Goal: Information Seeking & Learning: Learn about a topic

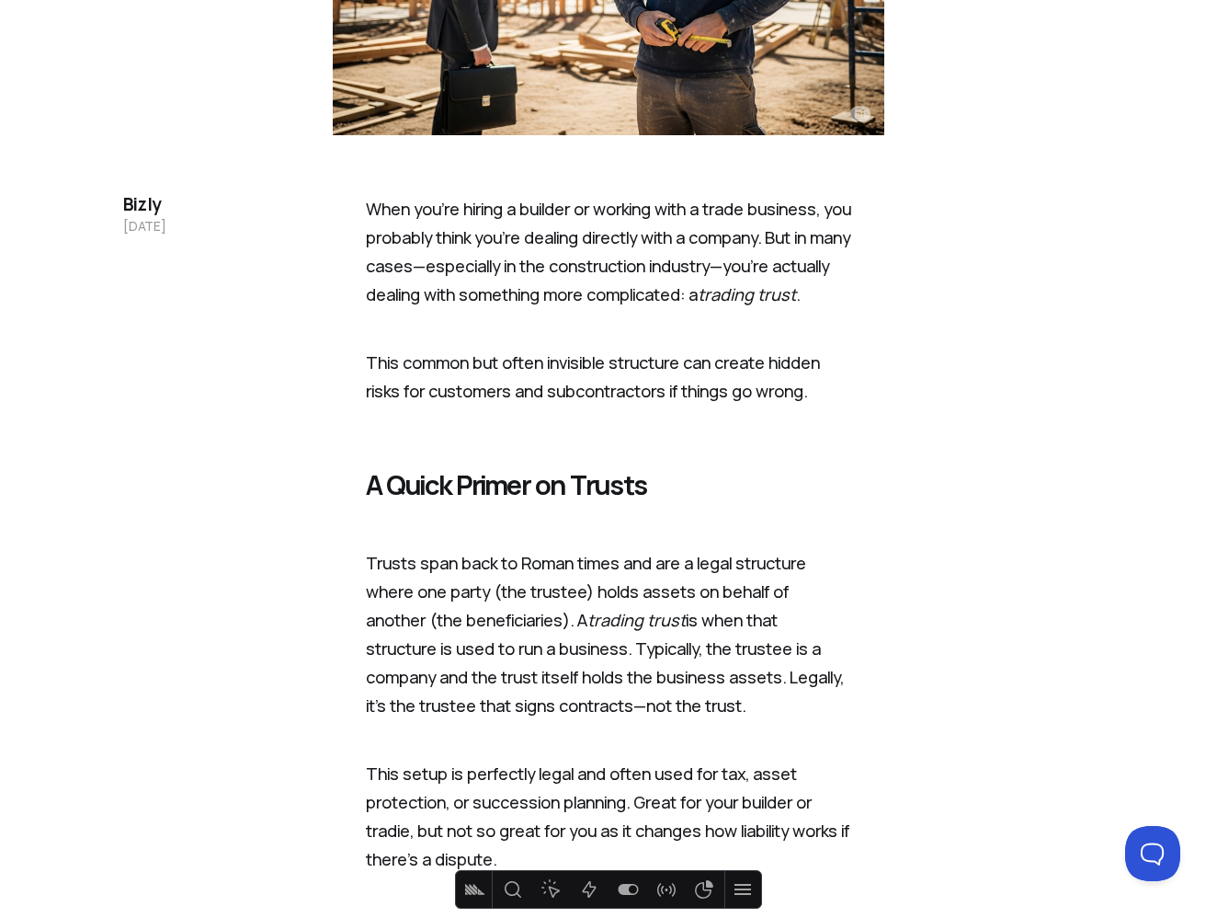
scroll to position [948, 0]
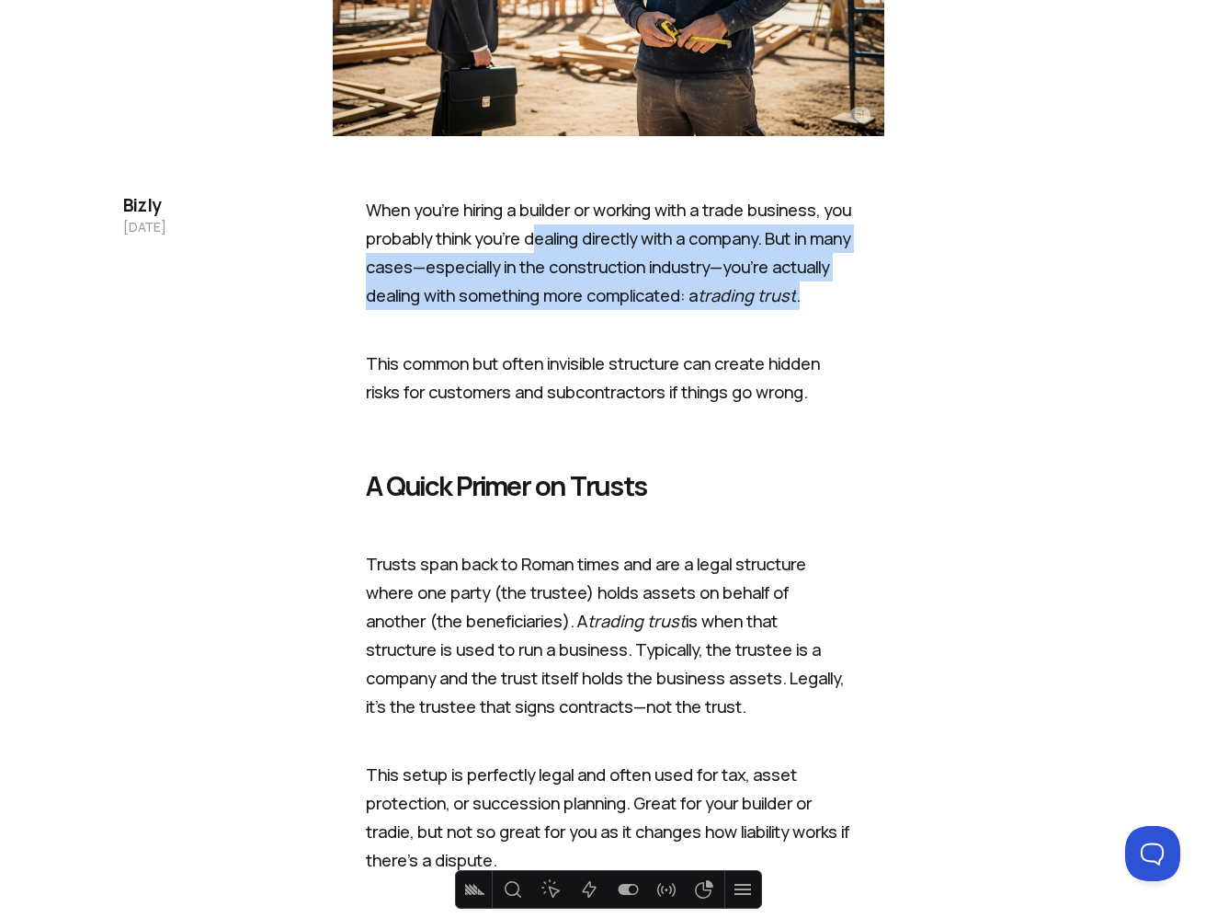
drag, startPoint x: 560, startPoint y: 299, endPoint x: 576, endPoint y: 207, distance: 93.4
click at [576, 207] on p "When you’re hiring a builder or working with a trade business, you probably thi…" at bounding box center [609, 253] width 486 height 114
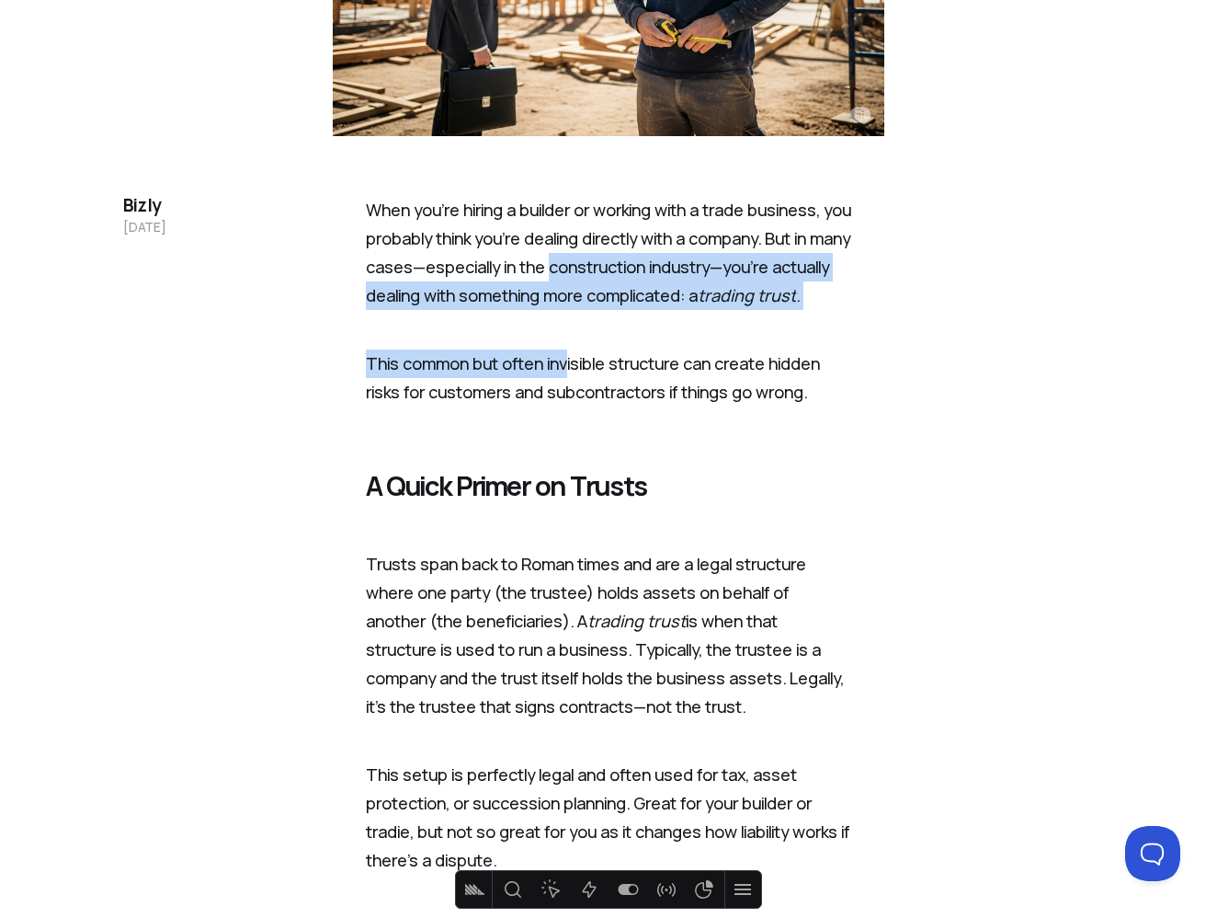
drag, startPoint x: 573, startPoint y: 372, endPoint x: 617, endPoint y: 250, distance: 130.0
click at [617, 250] on p "When you’re hiring a builder or working with a trade business, you probably thi…" at bounding box center [609, 253] width 486 height 114
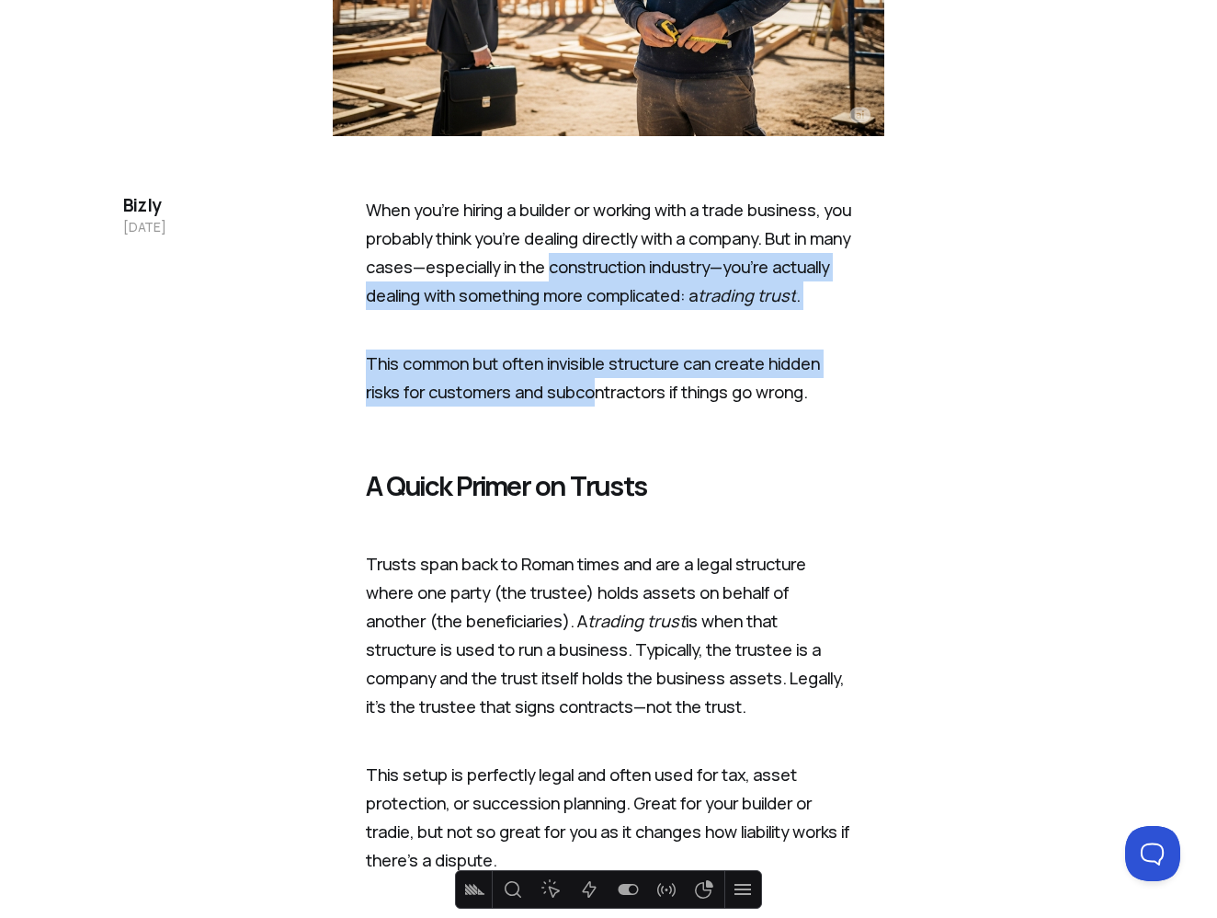
drag, startPoint x: 617, startPoint y: 250, endPoint x: 599, endPoint y: 396, distance: 147.3
click at [599, 396] on p "This common but often invisible structure can create hidden risks for customers…" at bounding box center [609, 377] width 486 height 57
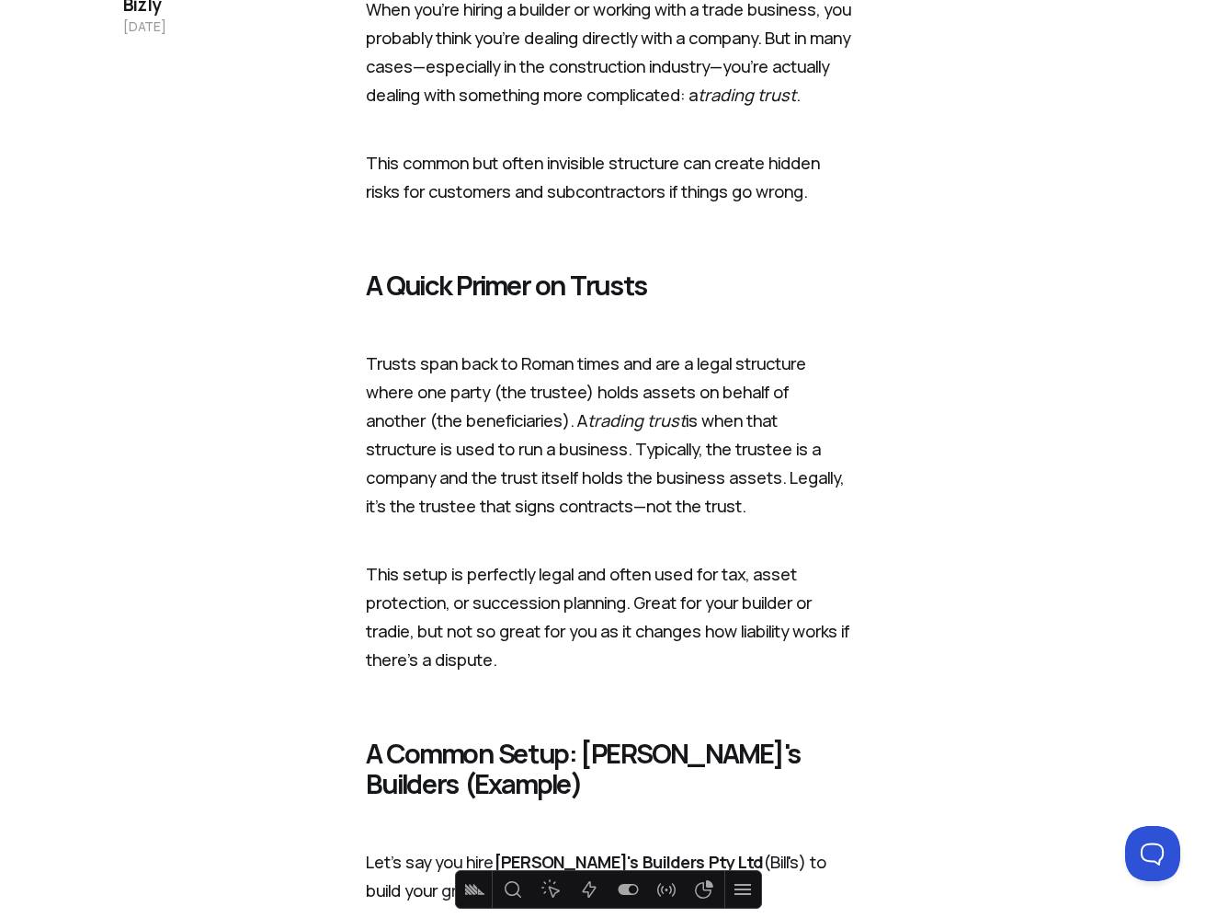
scroll to position [1149, 0]
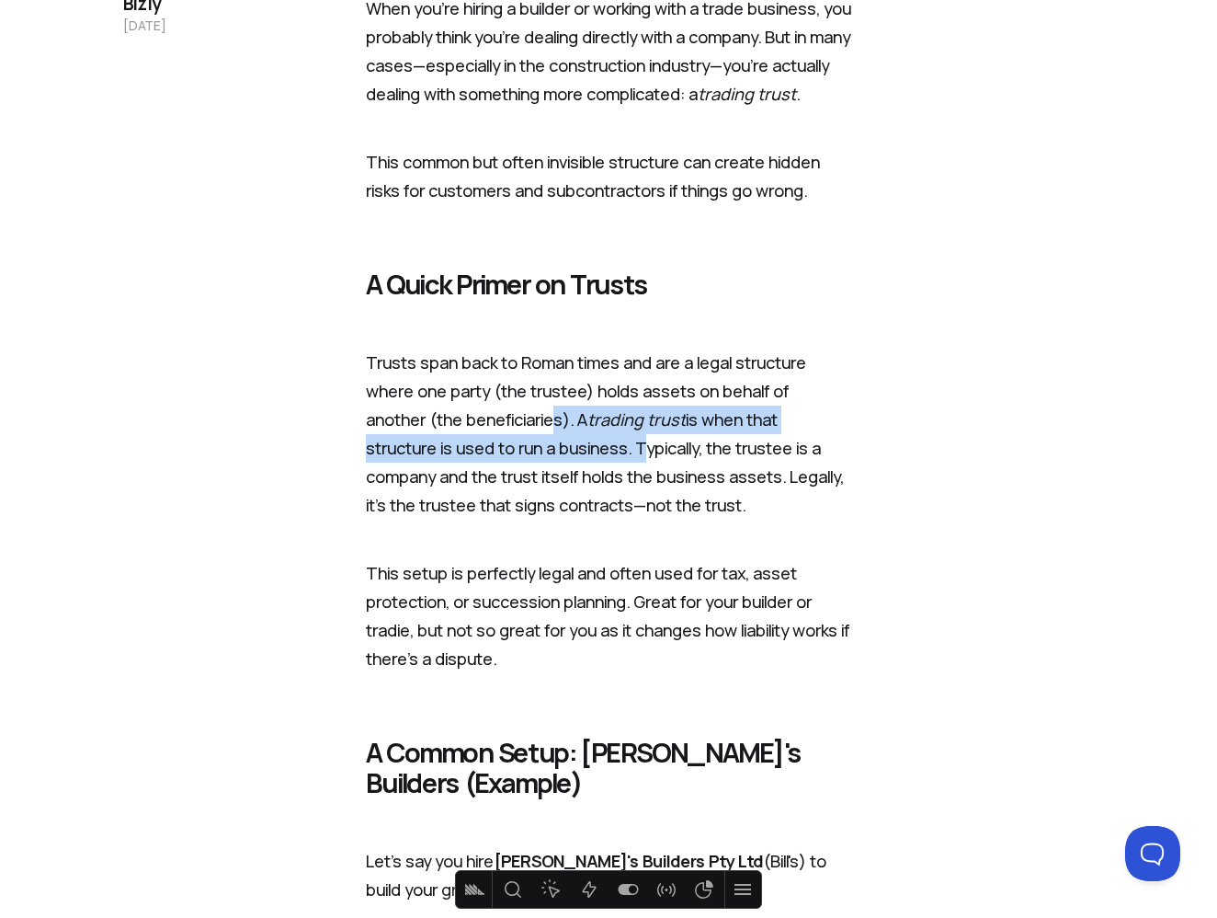
drag, startPoint x: 644, startPoint y: 451, endPoint x: 559, endPoint y: 413, distance: 93.0
click at [559, 413] on p "Trusts span back to Roman times and are a legal structure where one party (the …" at bounding box center [609, 419] width 486 height 199
drag, startPoint x: 559, startPoint y: 413, endPoint x: 509, endPoint y: 456, distance: 65.8
click at [509, 456] on p "Trusts span back to Roman times and are a legal structure where one party (the …" at bounding box center [609, 419] width 486 height 199
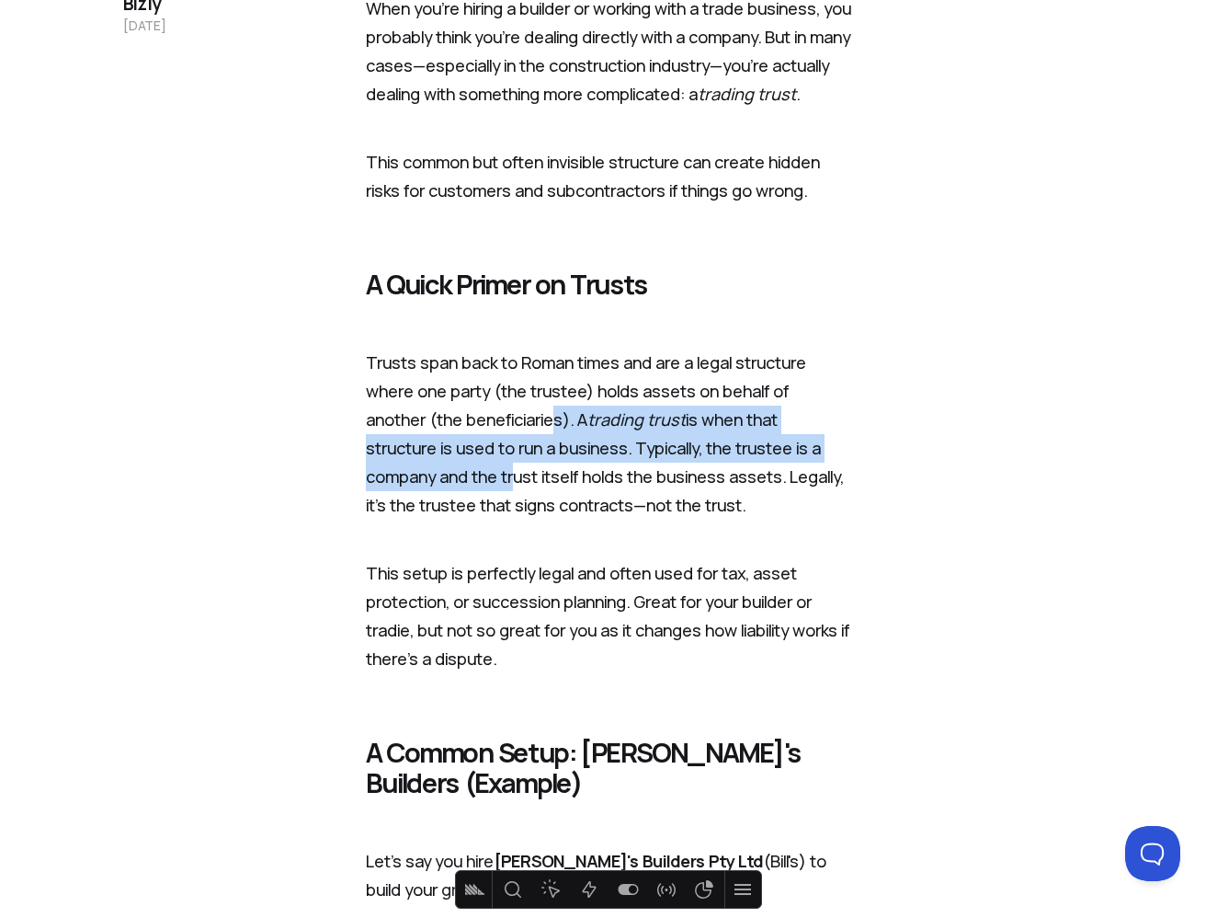
click at [522, 443] on p "Trusts span back to Roman times and are a legal structure where one party (the …" at bounding box center [609, 419] width 486 height 199
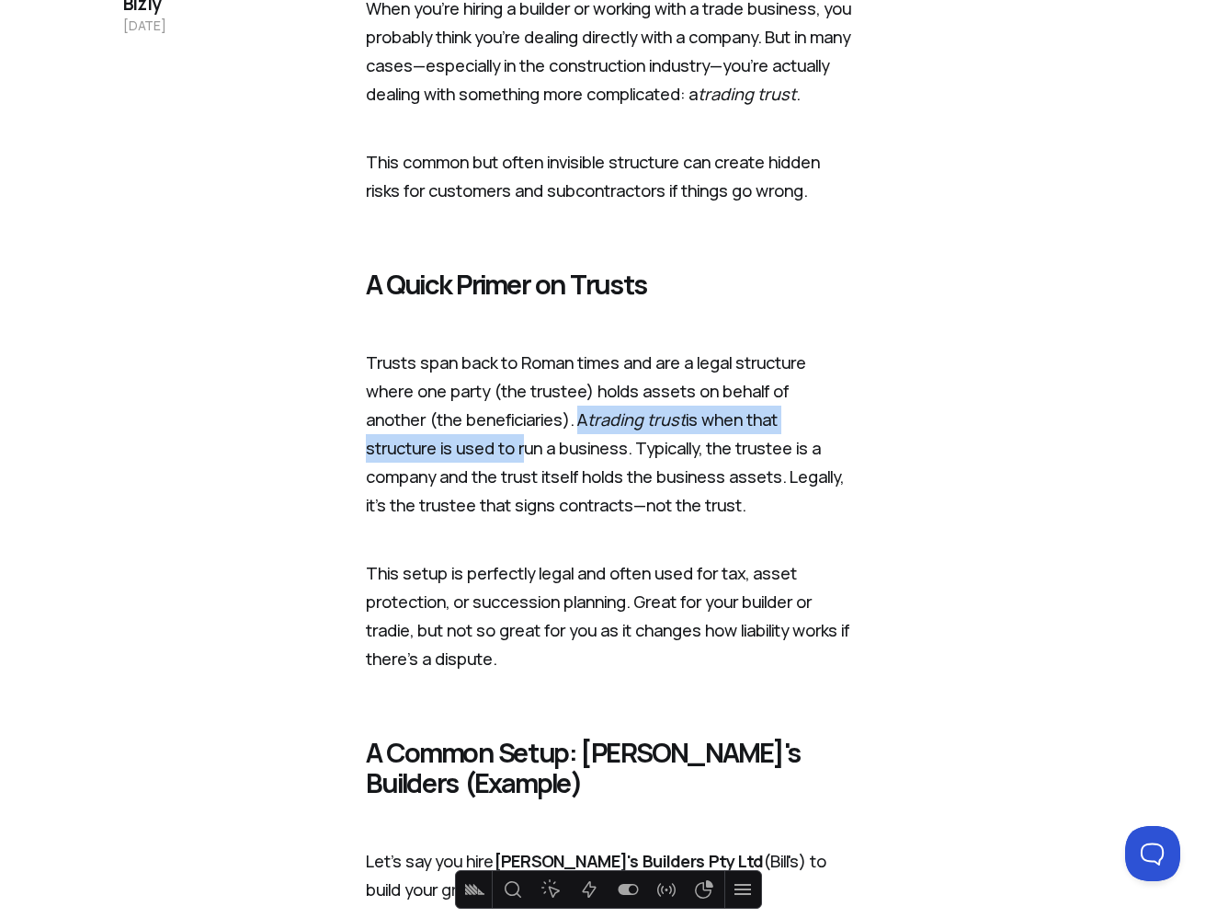
drag, startPoint x: 522, startPoint y: 443, endPoint x: 586, endPoint y: 416, distance: 69.2
click at [586, 416] on p "Trusts span back to Roman times and are a legal structure where one party (the …" at bounding box center [609, 419] width 486 height 199
drag, startPoint x: 562, startPoint y: 443, endPoint x: 587, endPoint y: 413, distance: 39.2
click at [587, 413] on p "Trusts span back to Roman times and are a legal structure where one party (the …" at bounding box center [609, 419] width 486 height 199
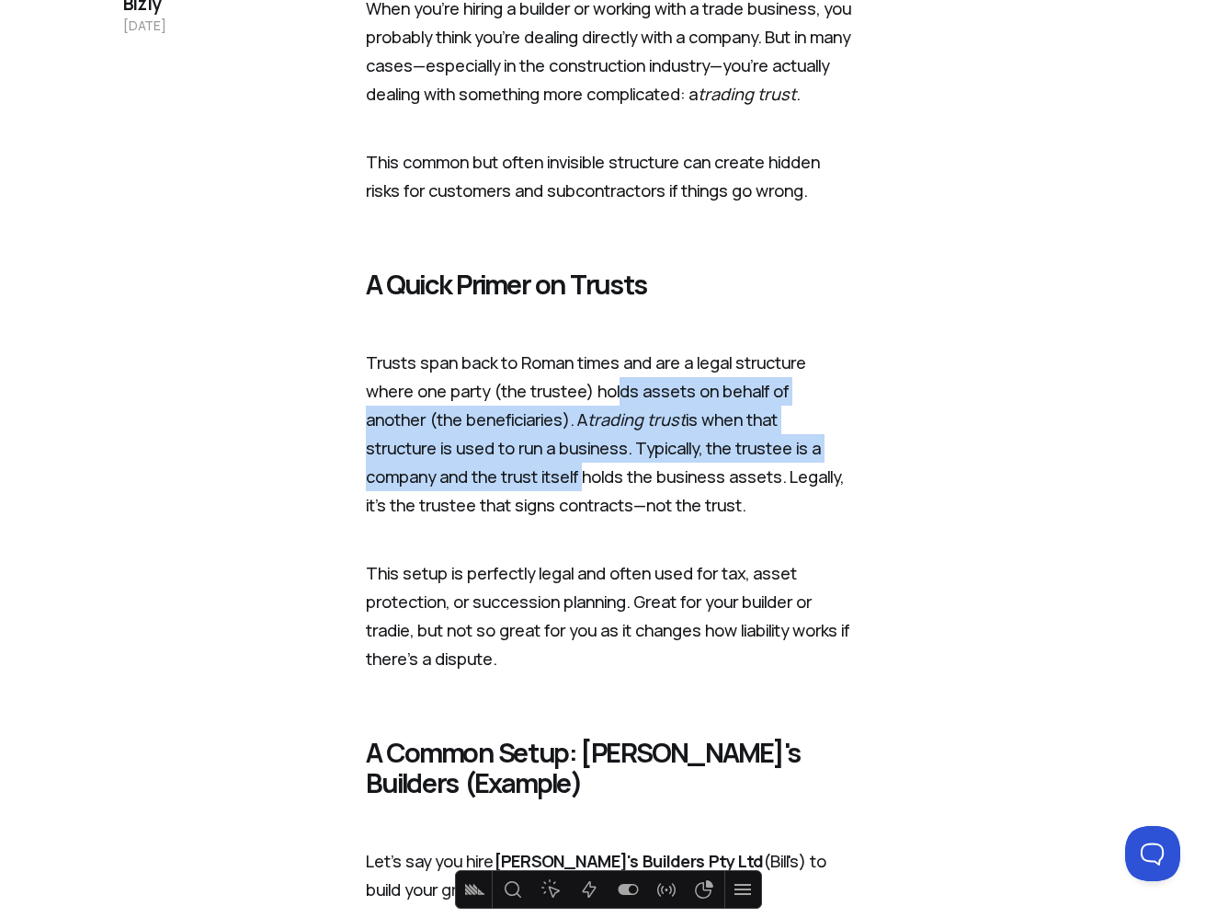
drag, startPoint x: 588, startPoint y: 472, endPoint x: 627, endPoint y: 394, distance: 87.6
click at [627, 394] on p "Trusts span back to Roman times and are a legal structure where one party (the …" at bounding box center [609, 419] width 486 height 199
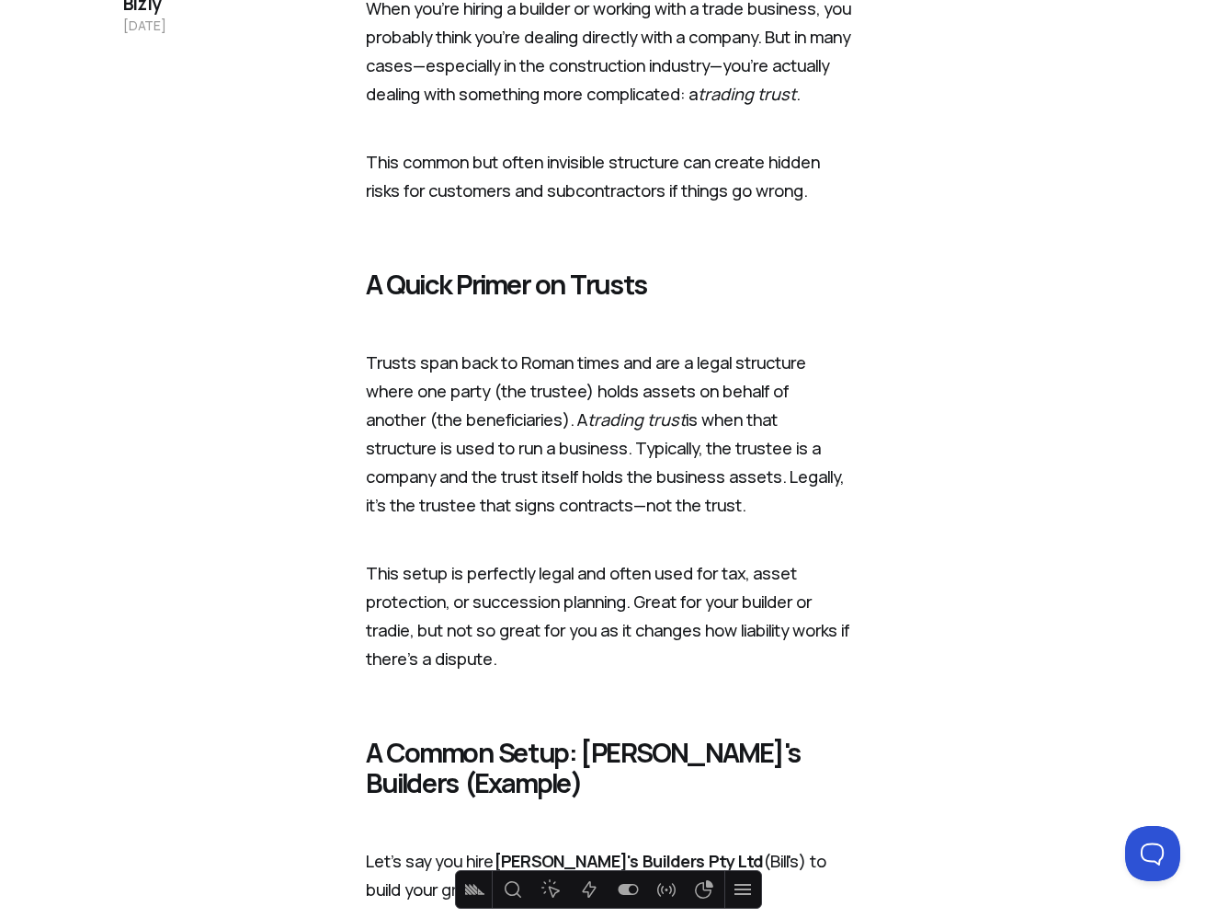
click at [570, 579] on p "This setup is perfectly legal and often used for tax, asset protection, or succ…" at bounding box center [609, 616] width 486 height 114
drag, startPoint x: 567, startPoint y: 588, endPoint x: 511, endPoint y: 615, distance: 62.5
click at [511, 615] on p "This setup is perfectly legal and often used for tax, asset protection, or succ…" at bounding box center [609, 616] width 486 height 114
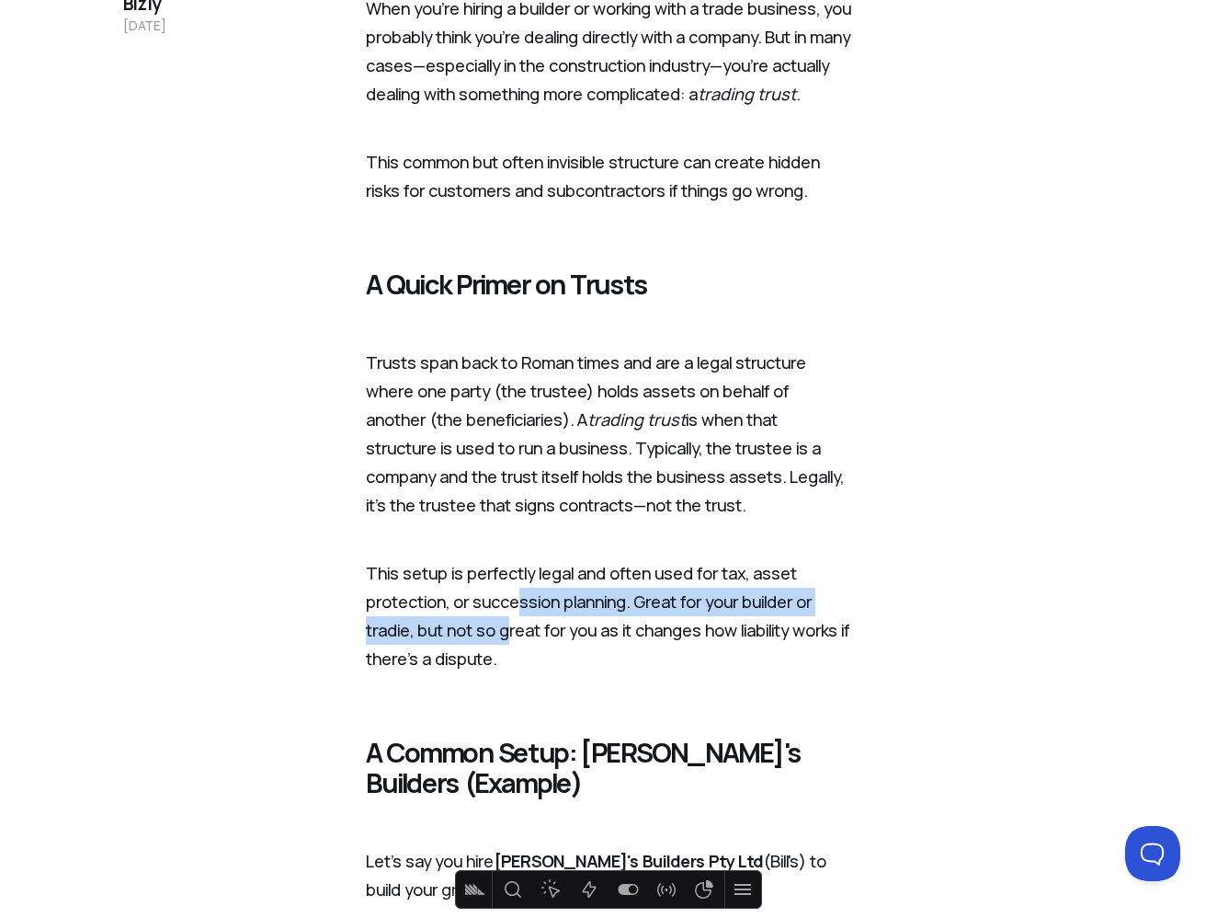
drag, startPoint x: 511, startPoint y: 615, endPoint x: 526, endPoint y: 593, distance: 26.5
click at [526, 593] on p "This setup is perfectly legal and often used for tax, asset protection, or succ…" at bounding box center [609, 616] width 486 height 114
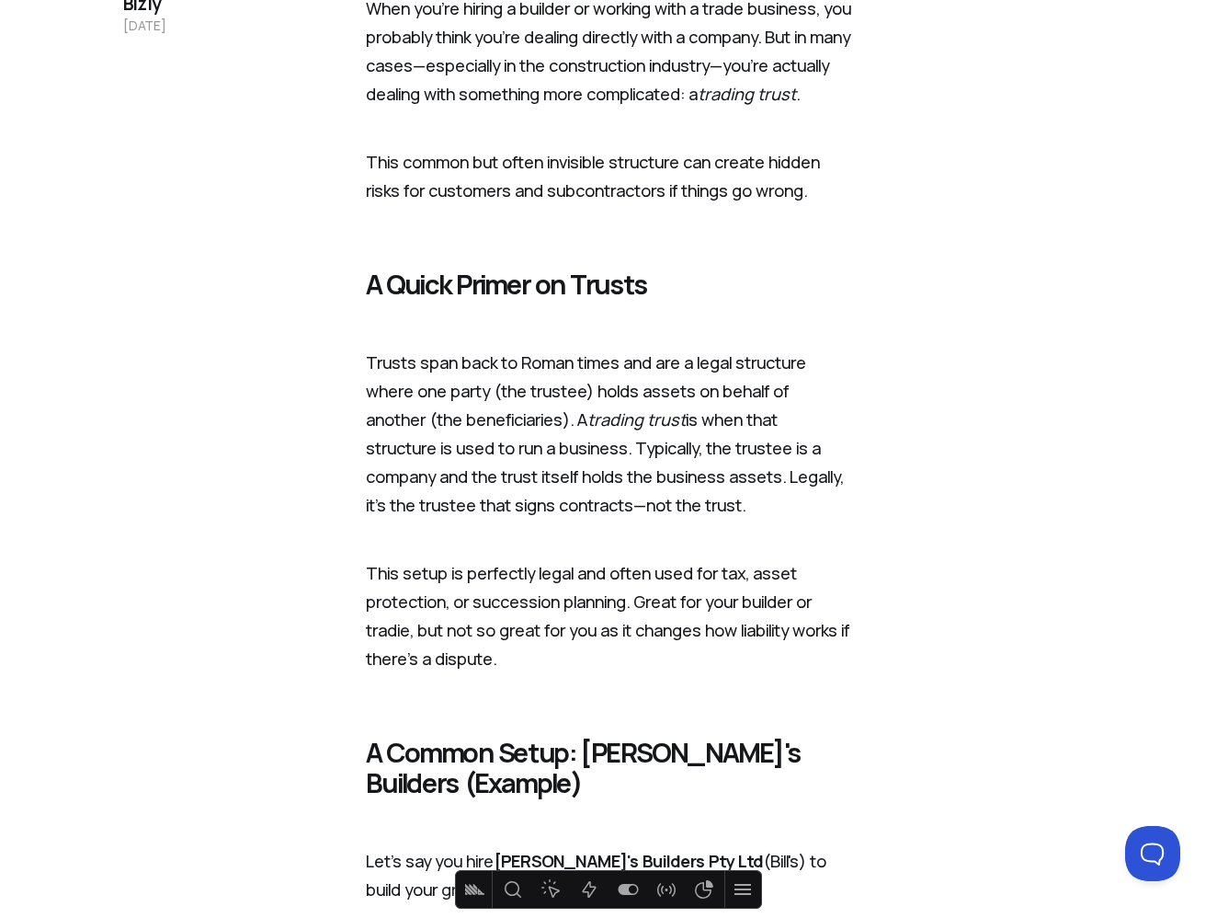
click at [521, 608] on p "This setup is perfectly legal and often used for tax, asset protection, or succ…" at bounding box center [609, 616] width 486 height 114
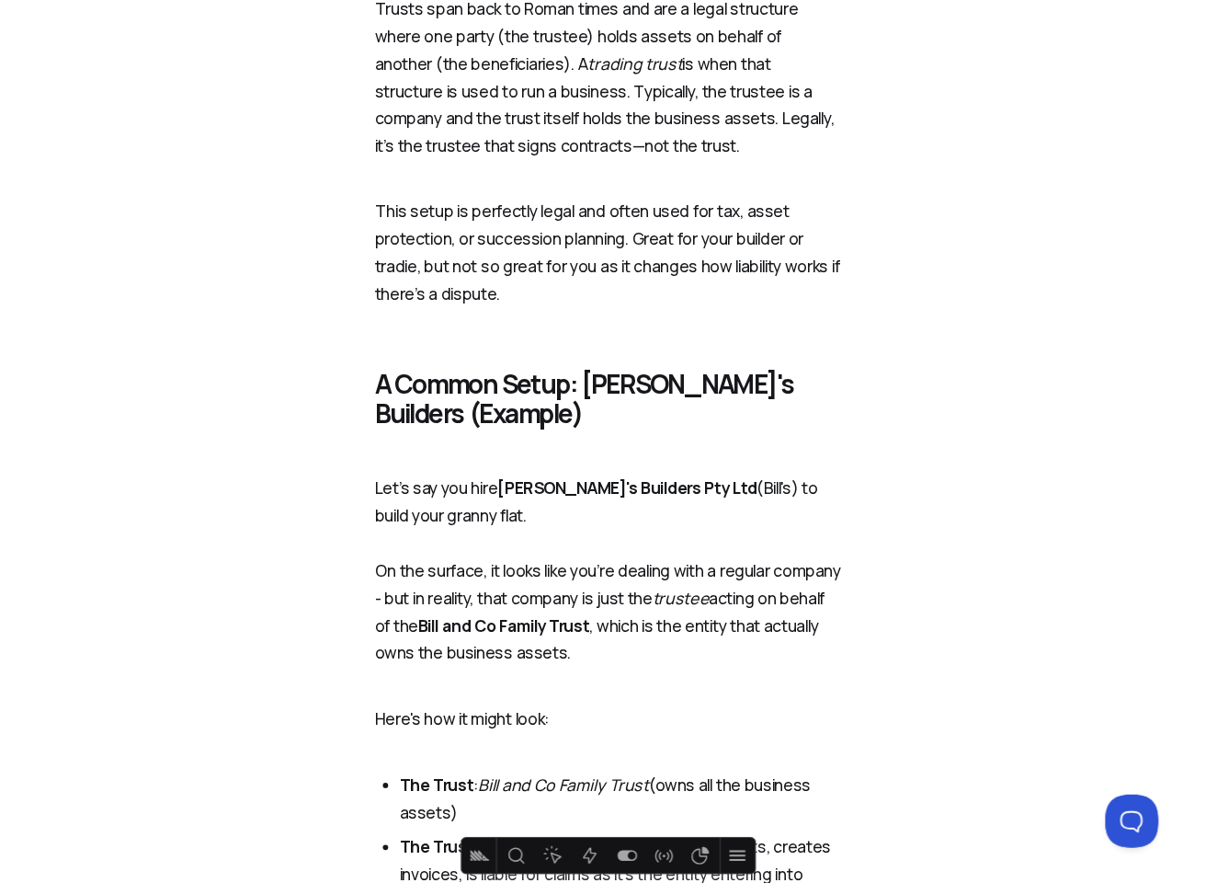
scroll to position [1503, 0]
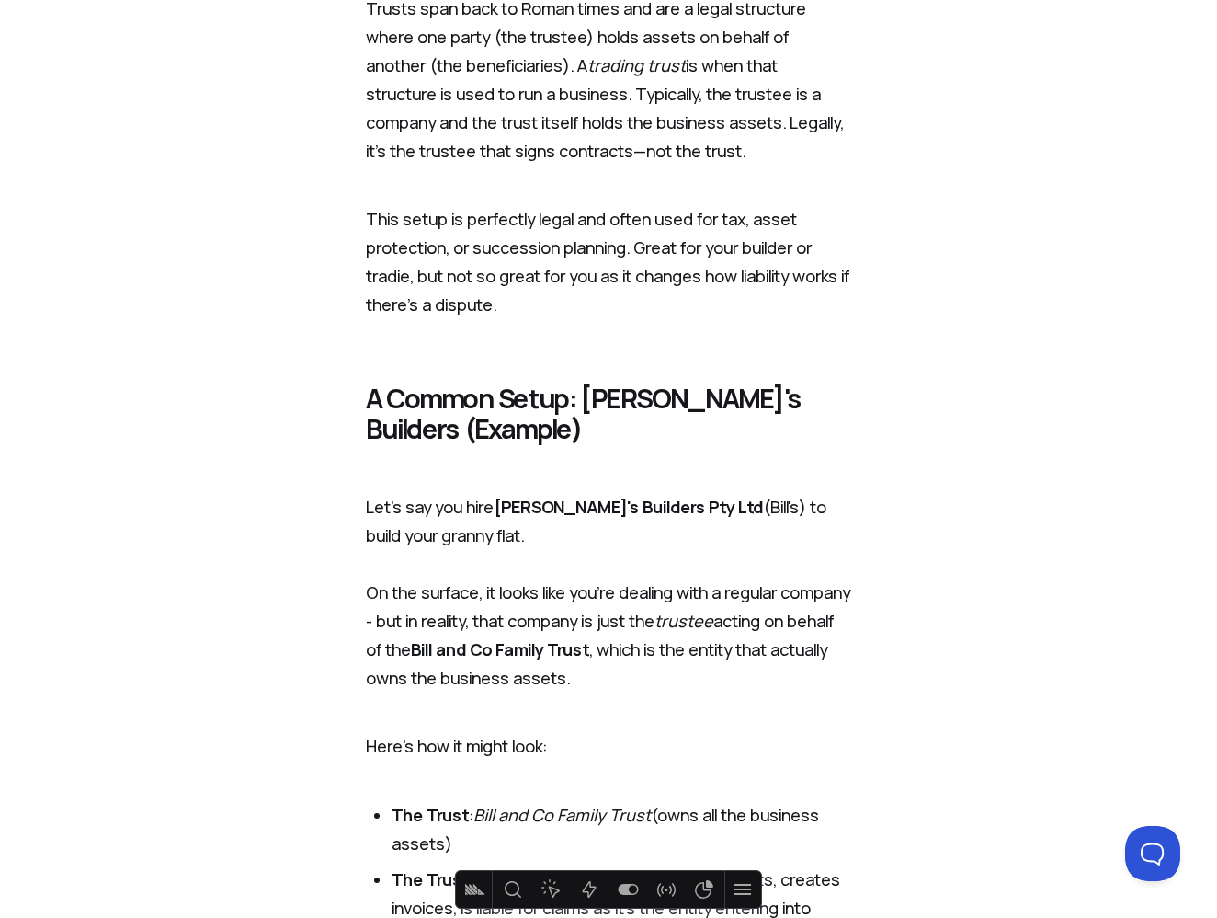
drag, startPoint x: 504, startPoint y: 492, endPoint x: 670, endPoint y: 490, distance: 166.4
click at [670, 496] on strong "[PERSON_NAME]'s Builders Pty Ltd" at bounding box center [628, 507] width 269 height 22
copy p "Let’s say you hire [PERSON_NAME]'s Builders Pty Ltd"
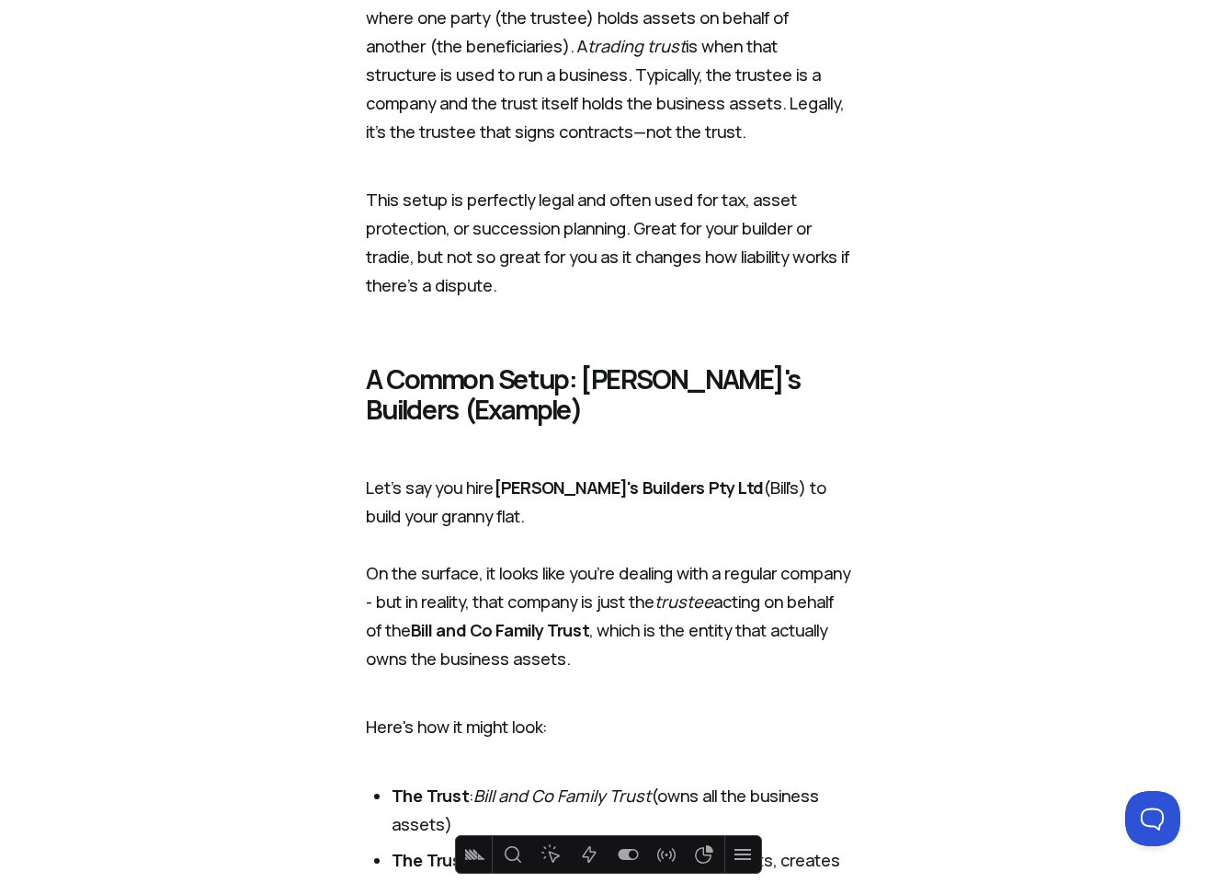
scroll to position [1532, 0]
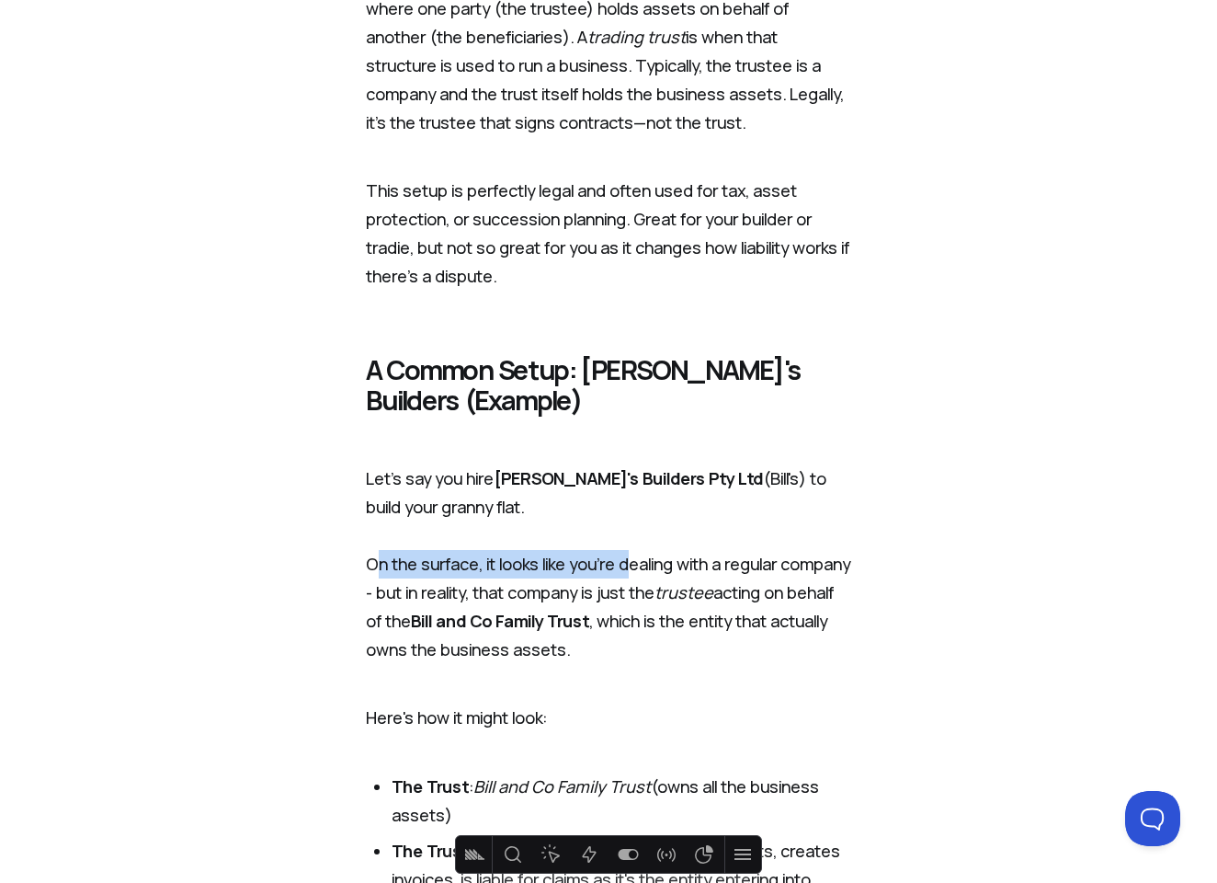
drag, startPoint x: 378, startPoint y: 549, endPoint x: 641, endPoint y: 556, distance: 263.1
click at [641, 556] on p "Let’s say you hire [PERSON_NAME]'s Builders Pty Ltd ([PERSON_NAME]'s) to build …" at bounding box center [609, 549] width 486 height 227
drag, startPoint x: 423, startPoint y: 576, endPoint x: 481, endPoint y: 576, distance: 57.9
click at [481, 576] on p "Let’s say you hire [PERSON_NAME]'s Builders Pty Ltd ([PERSON_NAME]'s) to build …" at bounding box center [609, 549] width 486 height 227
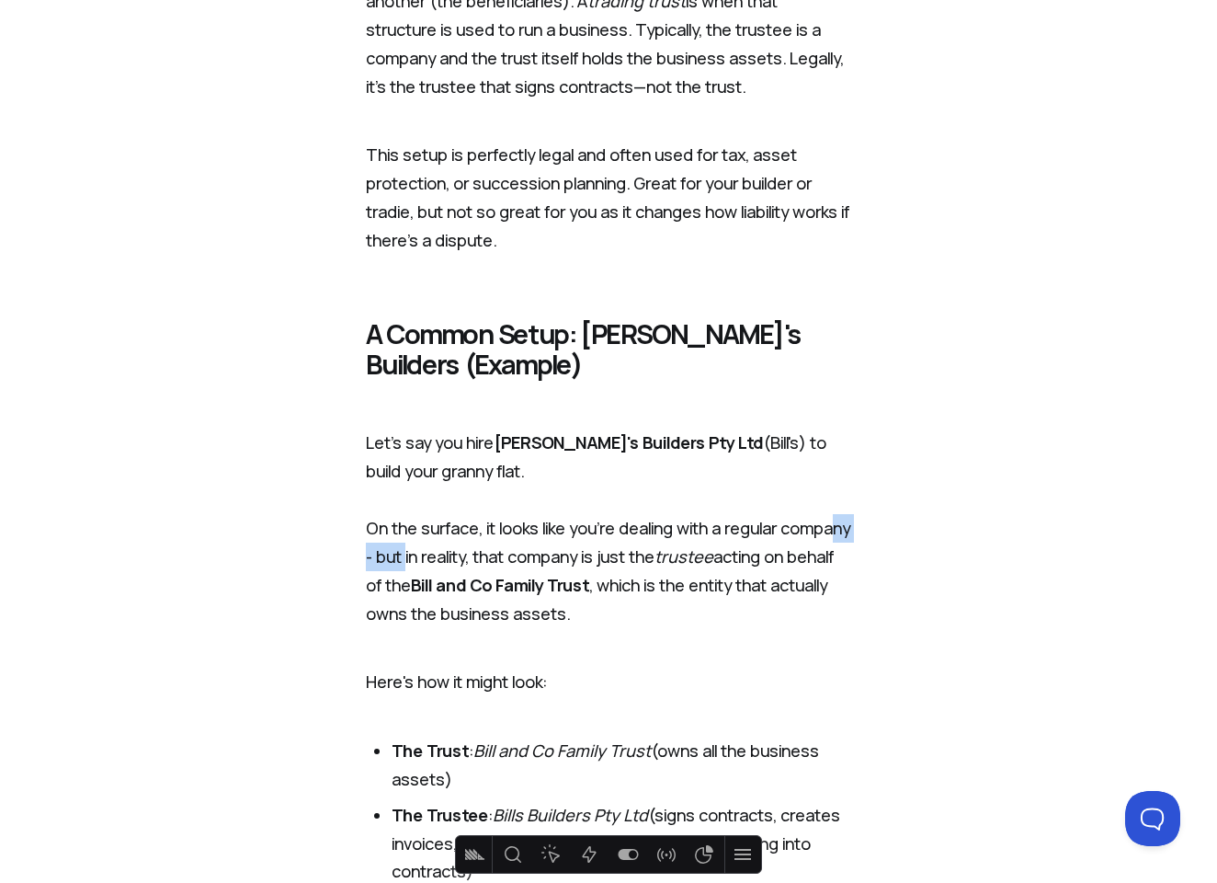
scroll to position [1569, 0]
drag, startPoint x: 405, startPoint y: 573, endPoint x: 523, endPoint y: 574, distance: 117.7
click at [523, 574] on p "Let’s say you hire [PERSON_NAME]'s Builders Pty Ltd ([PERSON_NAME]'s) to build …" at bounding box center [609, 512] width 486 height 227
click at [552, 596] on p "Let’s say you hire [PERSON_NAME]'s Builders Pty Ltd ([PERSON_NAME]'s) to build …" at bounding box center [609, 512] width 486 height 227
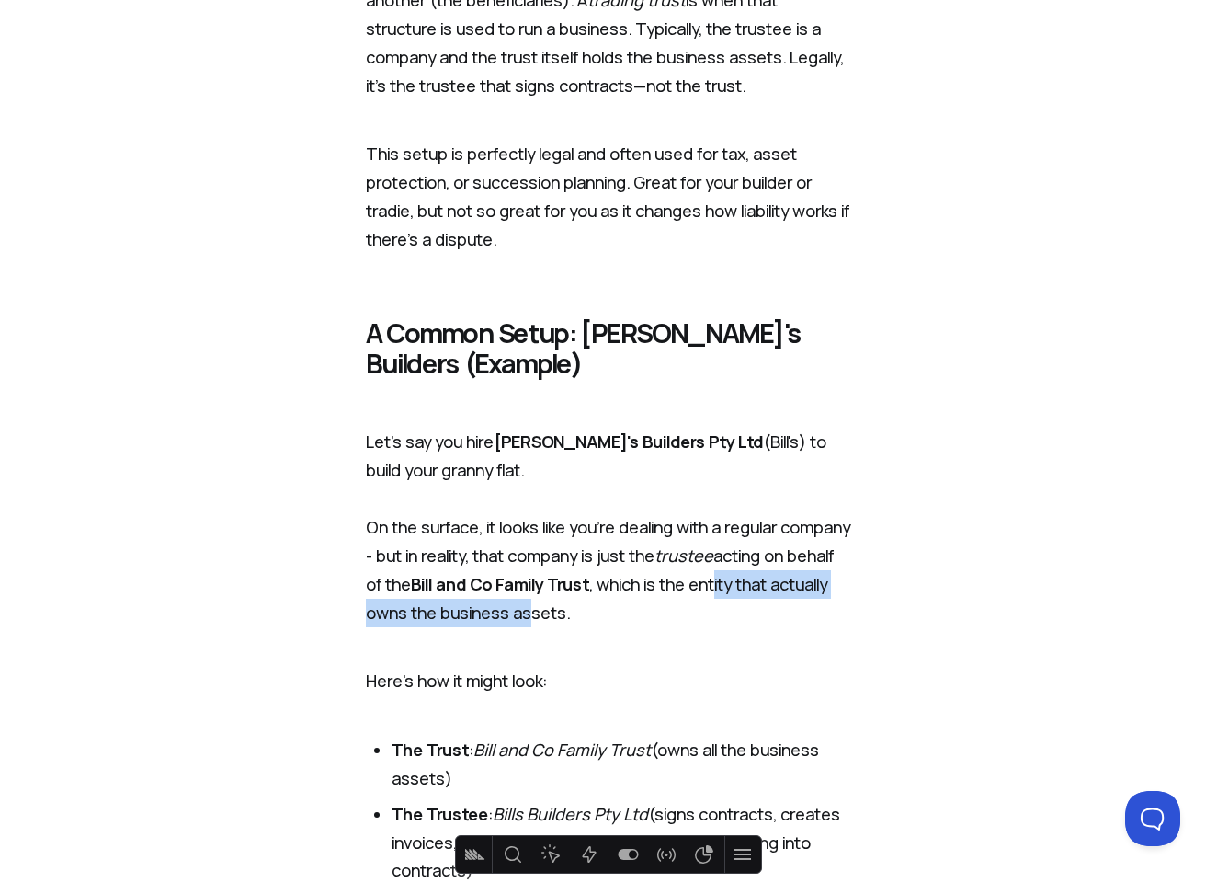
drag, startPoint x: 679, startPoint y: 592, endPoint x: 387, endPoint y: 586, distance: 292.4
click at [387, 586] on p "Let’s say you hire [PERSON_NAME]'s Builders Pty Ltd ([PERSON_NAME]'s) to build …" at bounding box center [609, 512] width 486 height 227
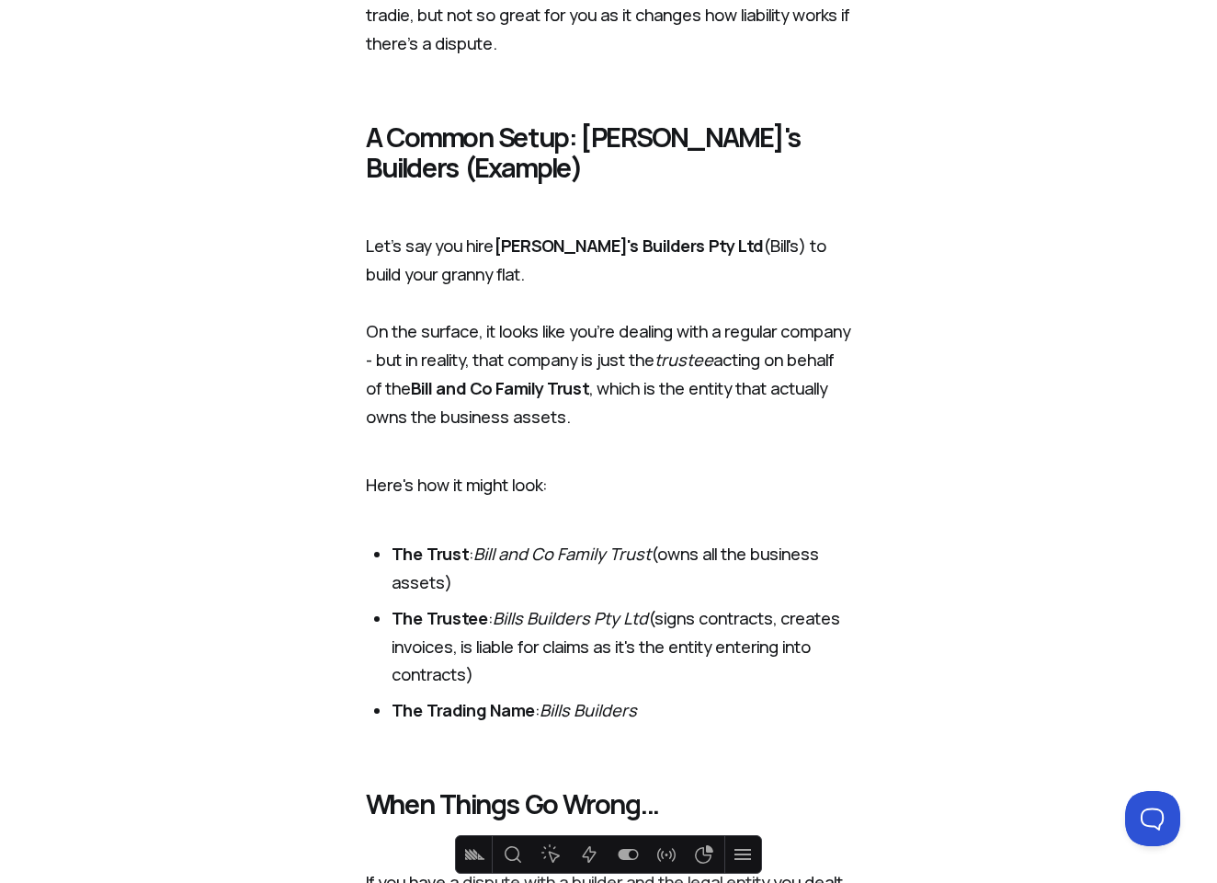
scroll to position [1771, 0]
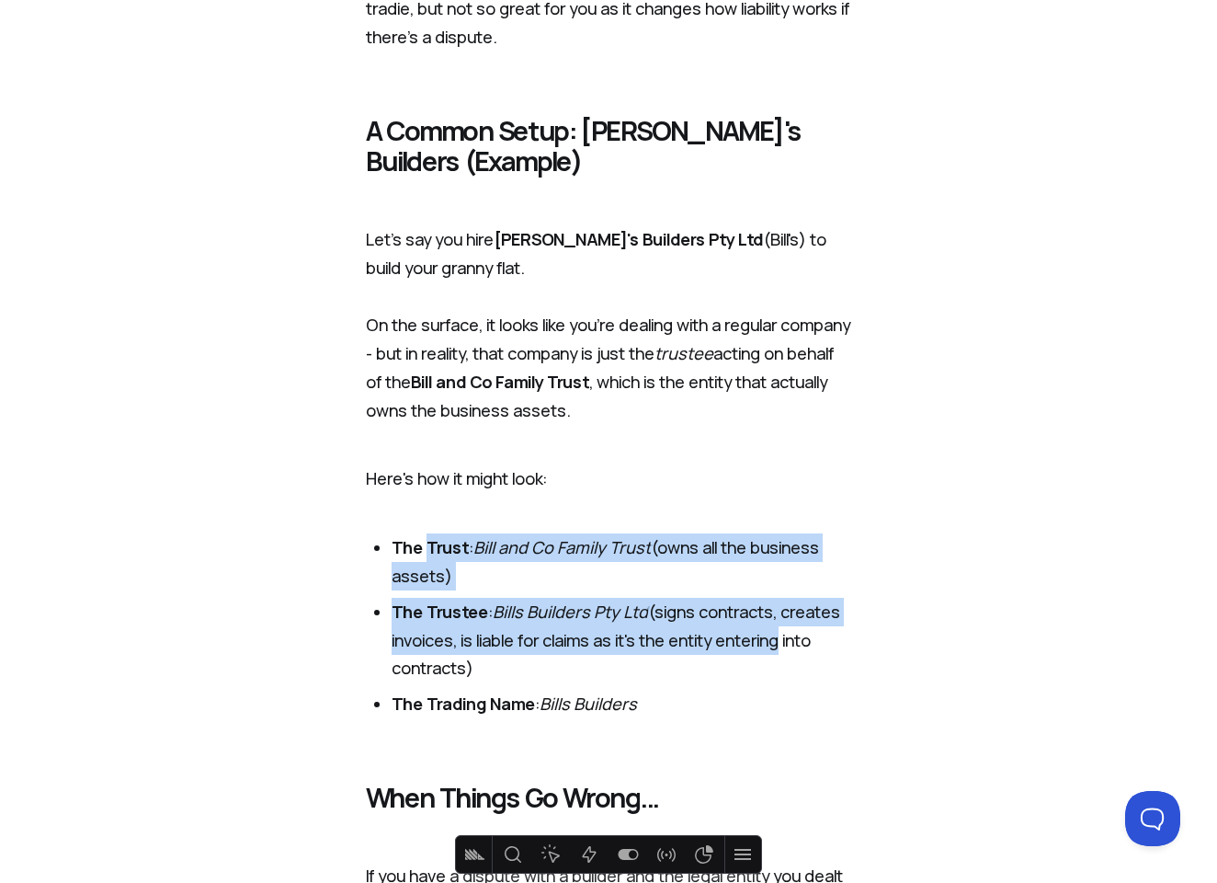
drag, startPoint x: 451, startPoint y: 648, endPoint x: 424, endPoint y: 527, distance: 124.3
click at [424, 533] on ul "The Trust : Bill and Co Family Trust (owns all the business assets) The Trustee…" at bounding box center [609, 625] width 486 height 185
click at [424, 536] on strong "The Trust" at bounding box center [430, 547] width 77 height 22
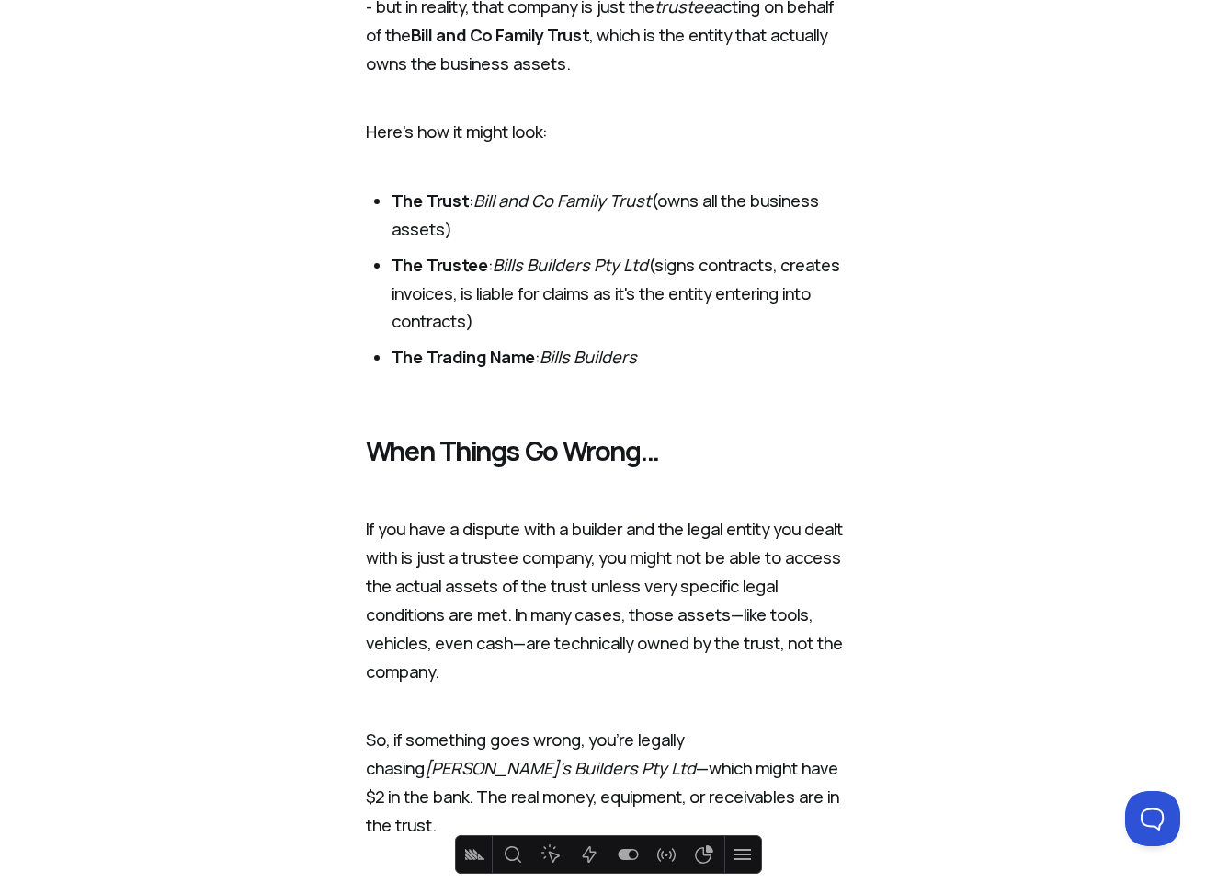
scroll to position [2126, 0]
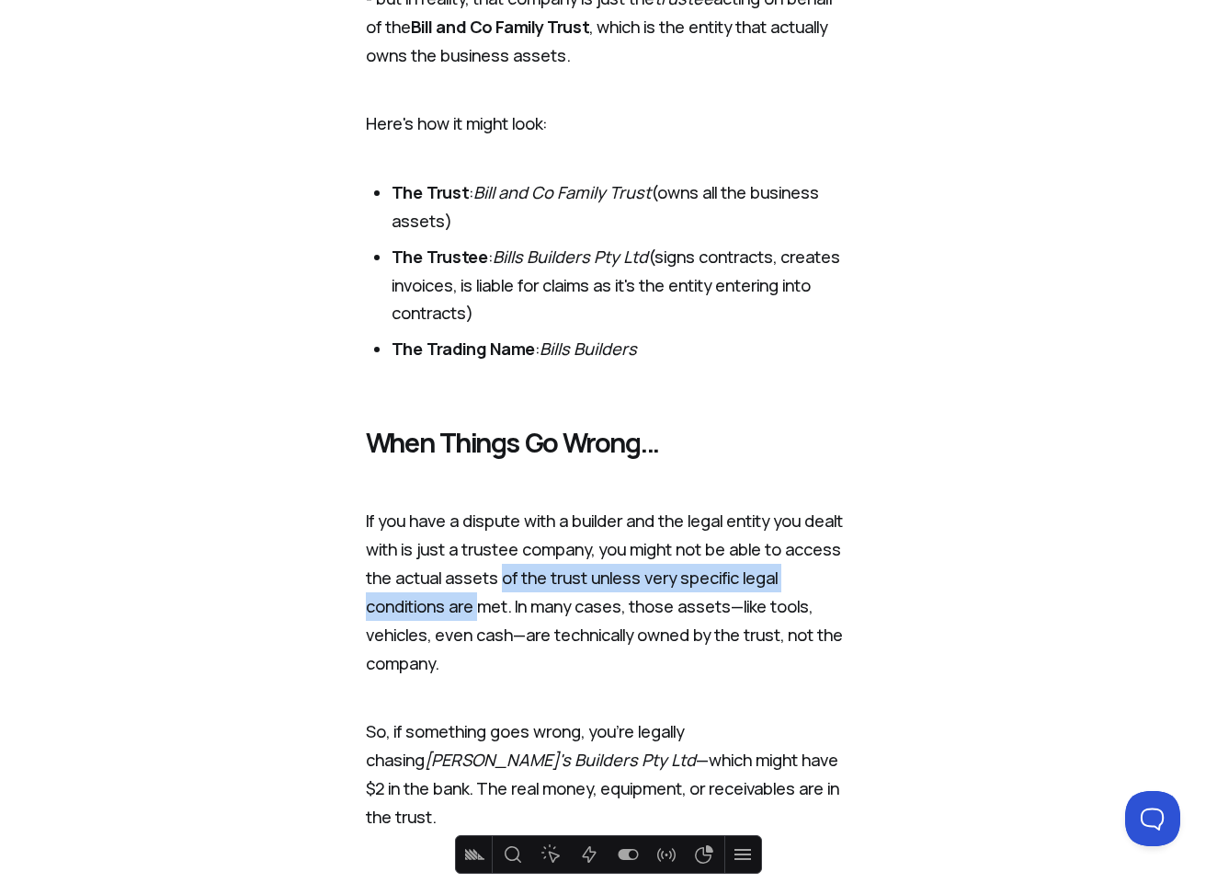
drag, startPoint x: 487, startPoint y: 586, endPoint x: 562, endPoint y: 553, distance: 81.5
click at [562, 553] on p "If you have a dispute with a builder and the legal entity you dealt with is jus…" at bounding box center [609, 577] width 486 height 199
drag, startPoint x: 562, startPoint y: 553, endPoint x: 464, endPoint y: 579, distance: 101.0
click at [464, 579] on p "If you have a dispute with a builder and the legal entity you dealt with is jus…" at bounding box center [609, 577] width 486 height 199
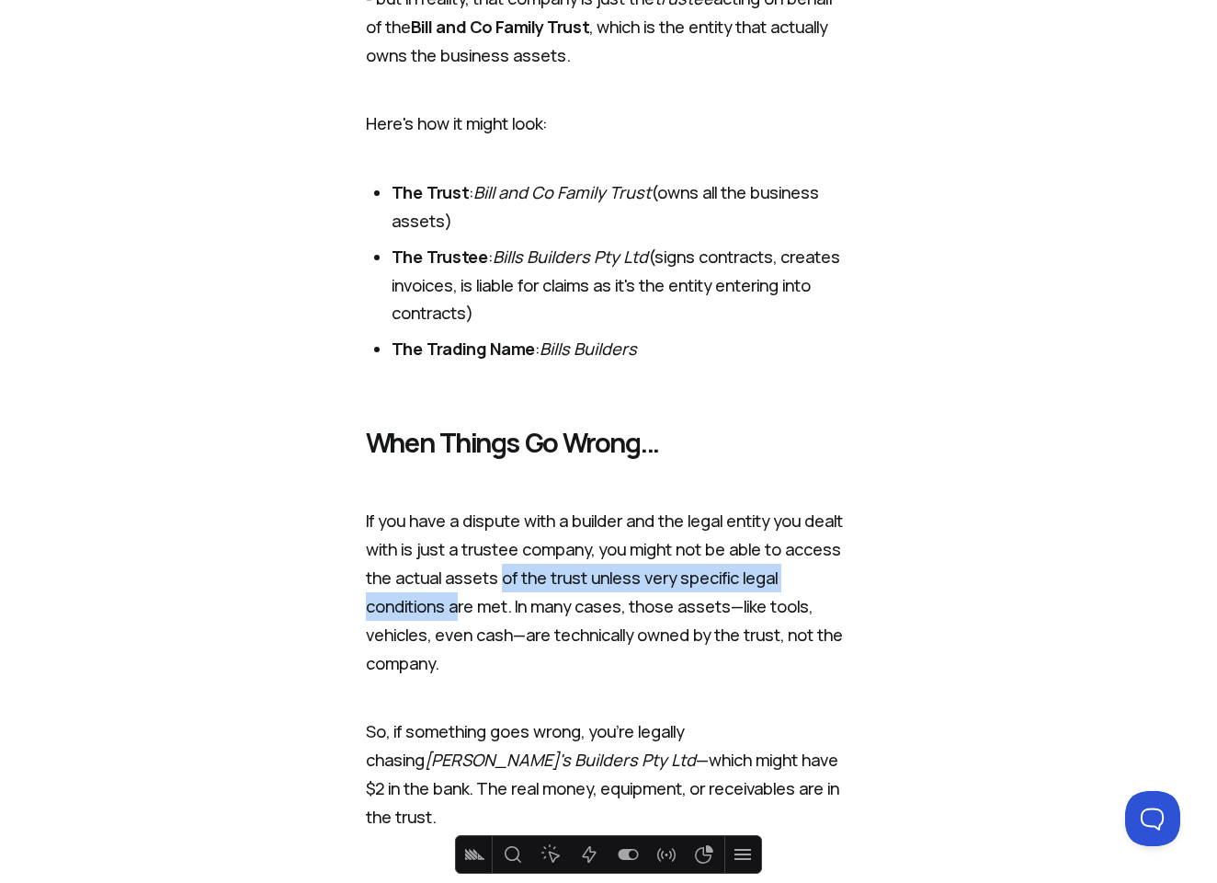
click at [464, 579] on p "If you have a dispute with a builder and the legal entity you dealt with is jus…" at bounding box center [609, 577] width 486 height 199
drag, startPoint x: 464, startPoint y: 579, endPoint x: 544, endPoint y: 545, distance: 86.9
click at [544, 545] on p "If you have a dispute with a builder and the legal entity you dealt with is jus…" at bounding box center [609, 577] width 486 height 199
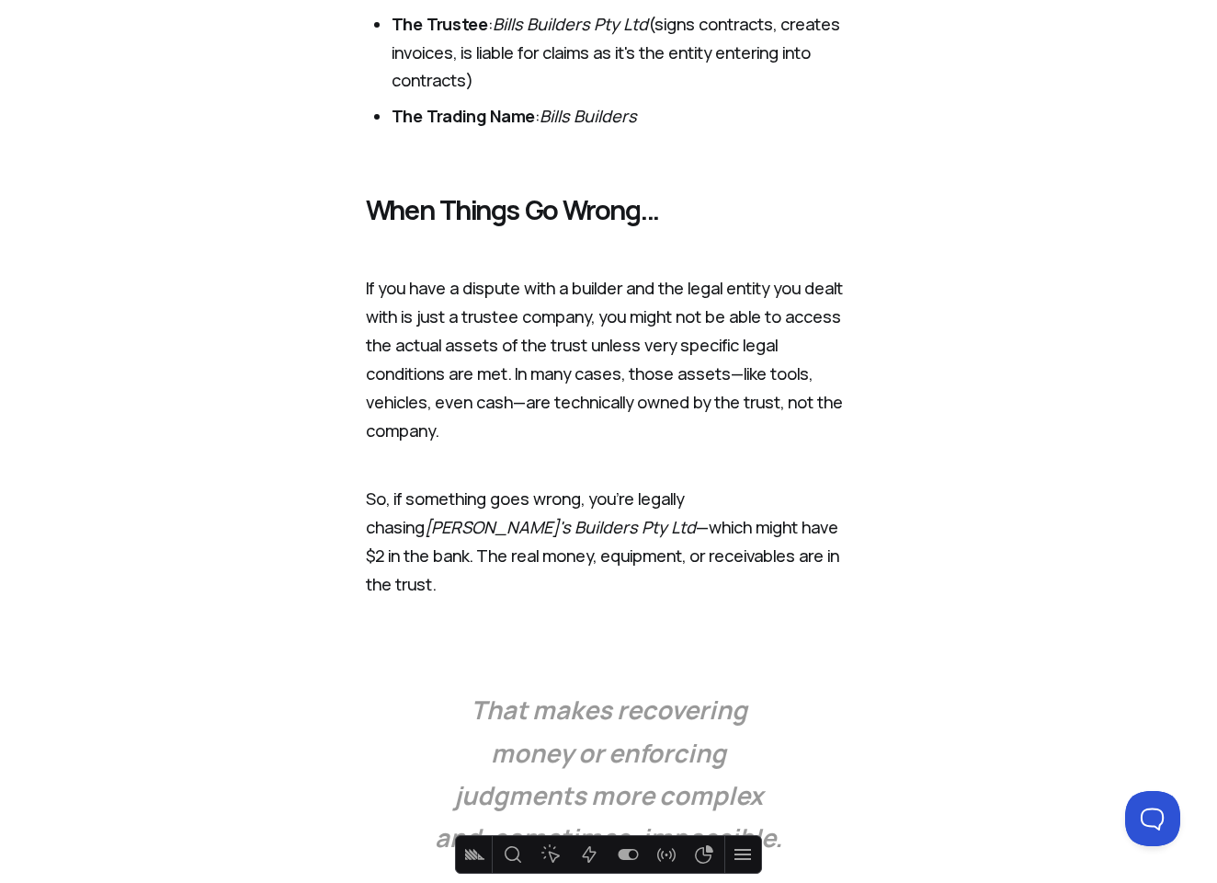
scroll to position [2359, 0]
